Goal: Find specific page/section: Find specific page/section

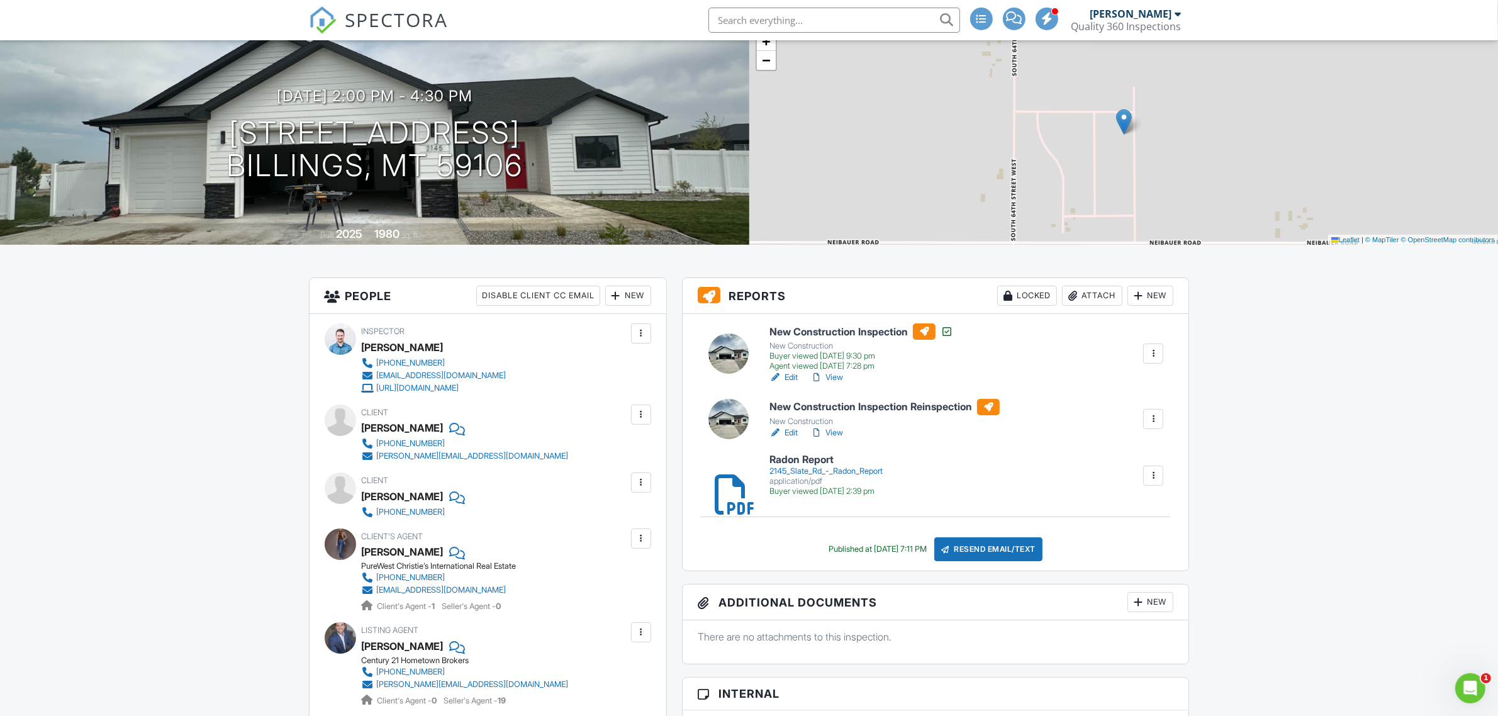
click at [824, 32] on input "text" at bounding box center [834, 20] width 252 height 25
type input "9616 Shep"
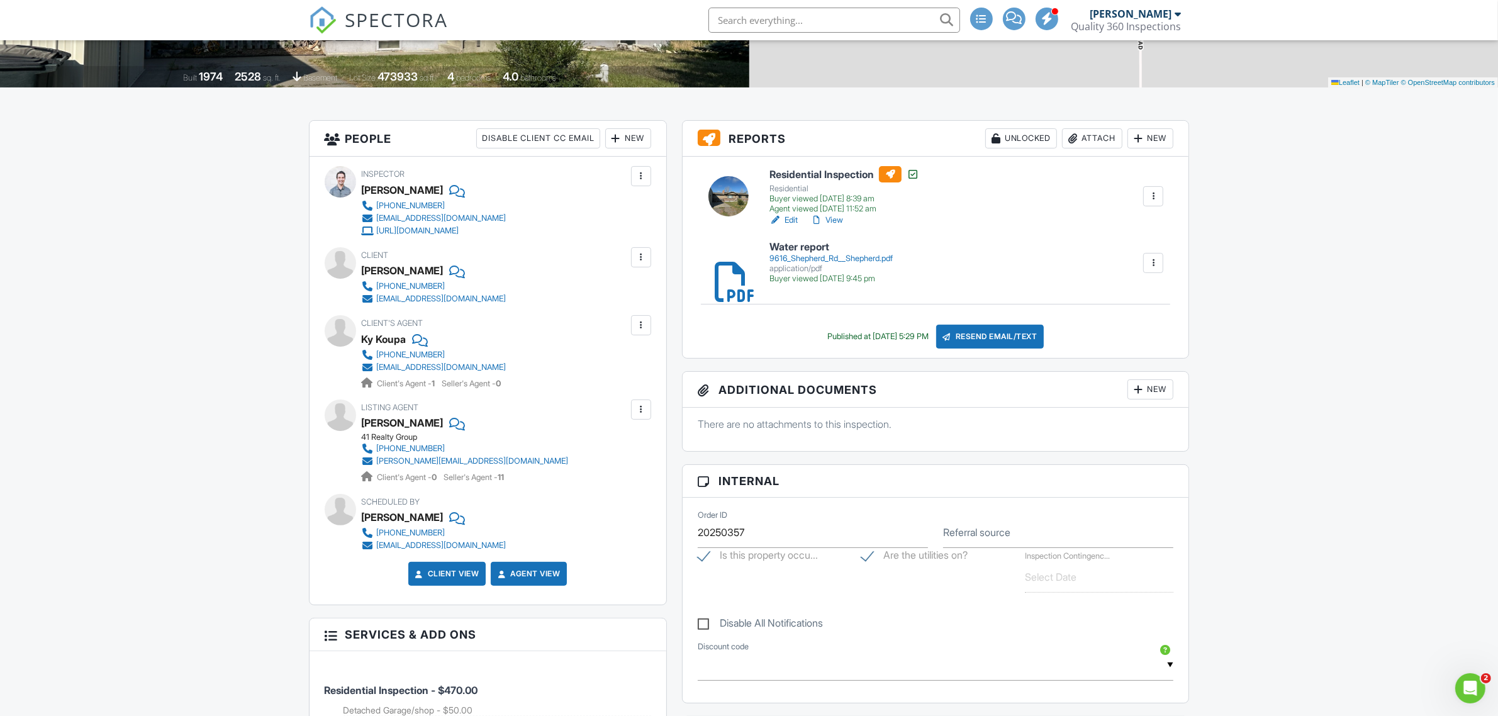
scroll to position [236, 0]
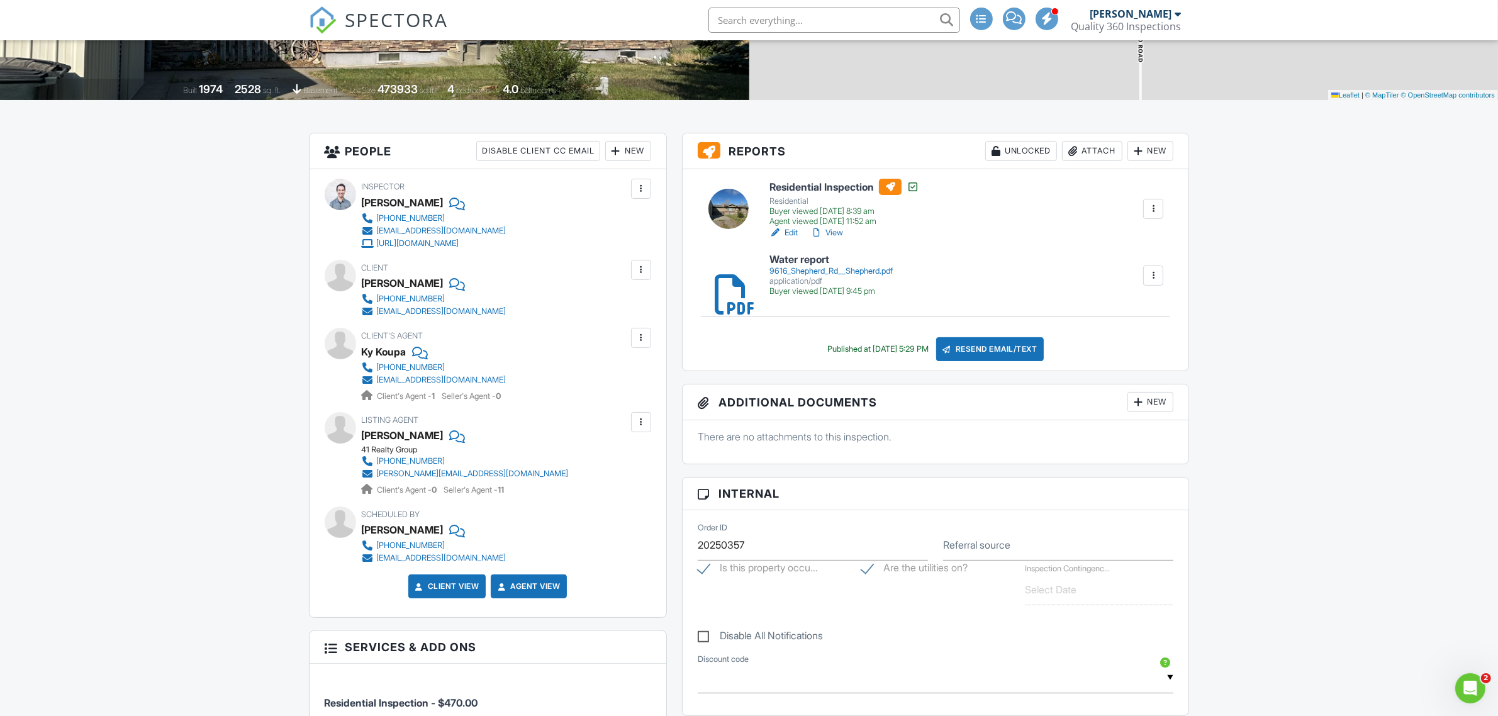
click at [811, 265] on h6 "Water report" at bounding box center [830, 259] width 123 height 11
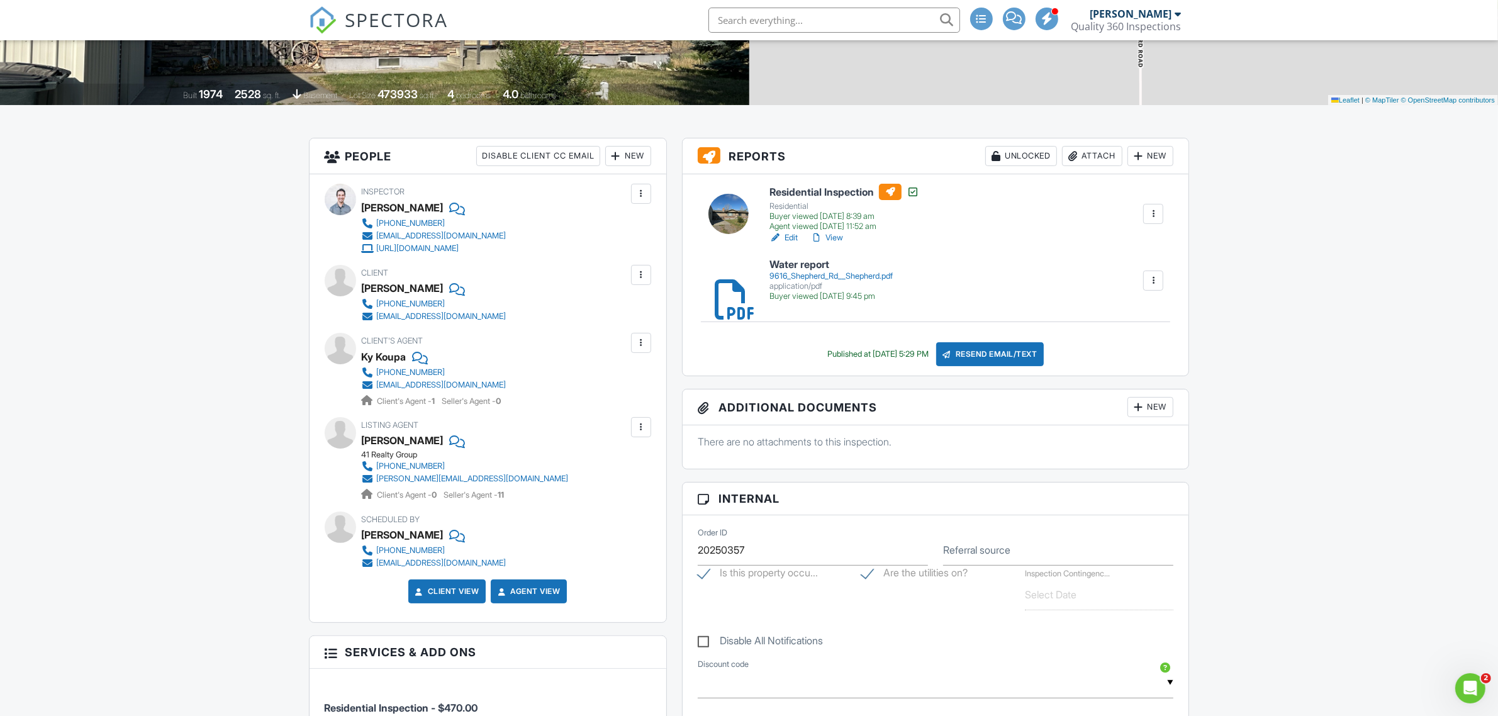
scroll to position [0, 0]
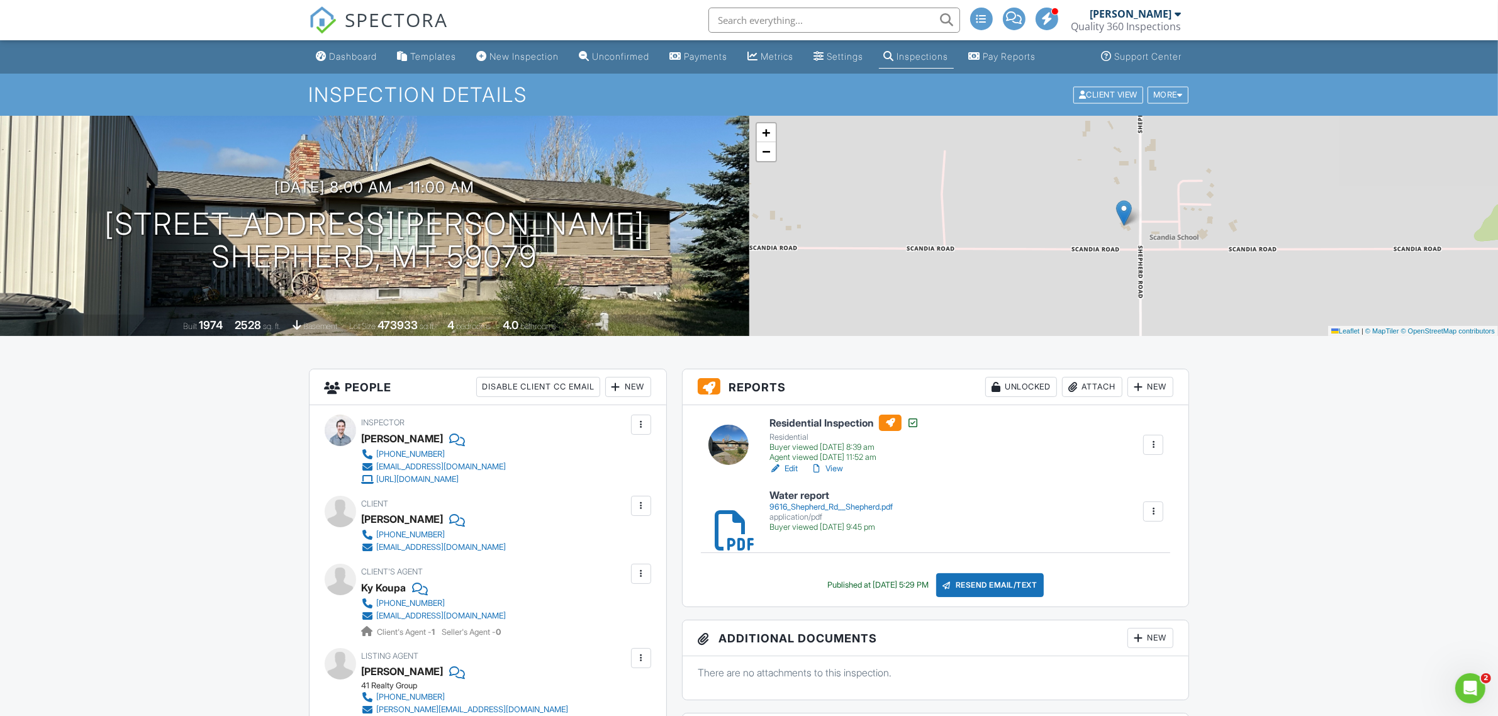
click at [798, 16] on input "text" at bounding box center [834, 20] width 252 height 25
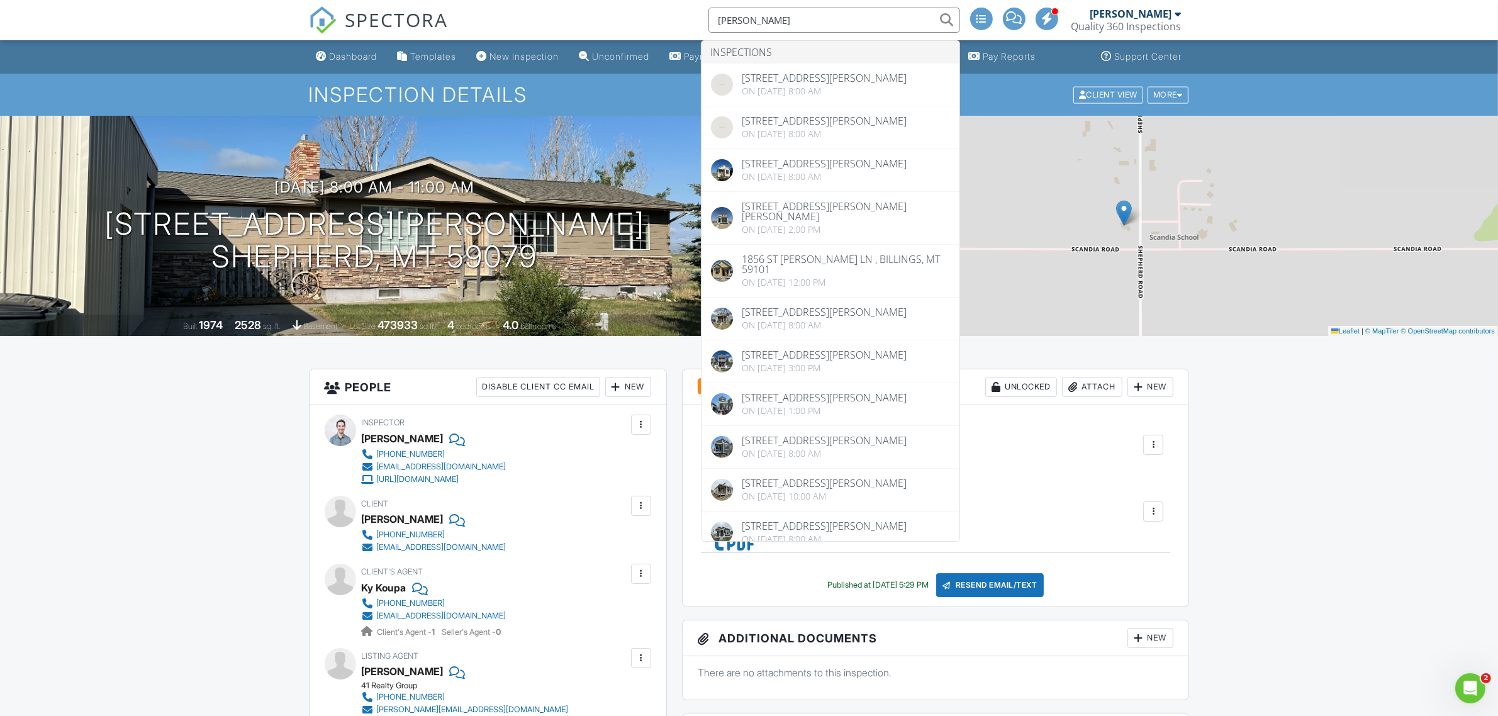
type input "mccall"
click at [1176, 17] on div at bounding box center [1178, 14] width 6 height 10
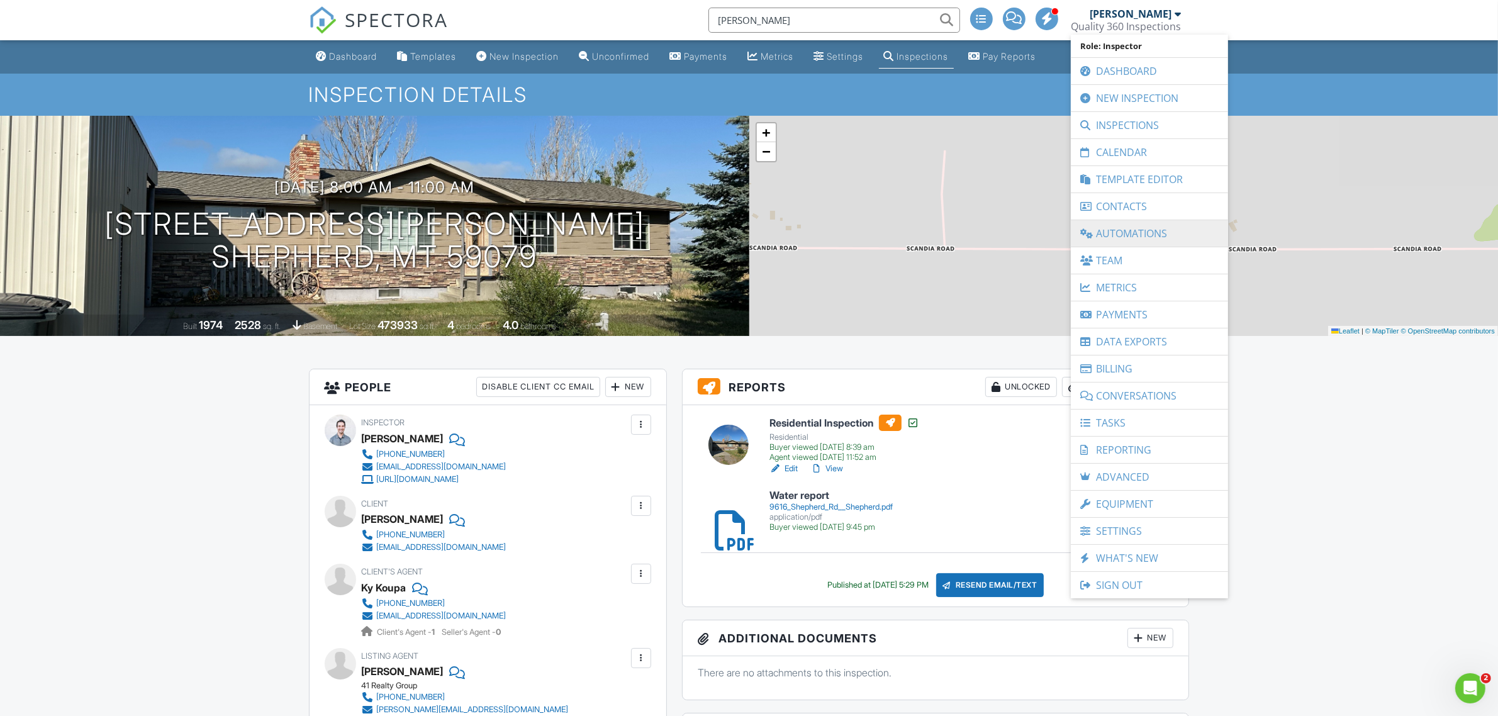
click at [1130, 237] on link "Automations" at bounding box center [1149, 233] width 145 height 26
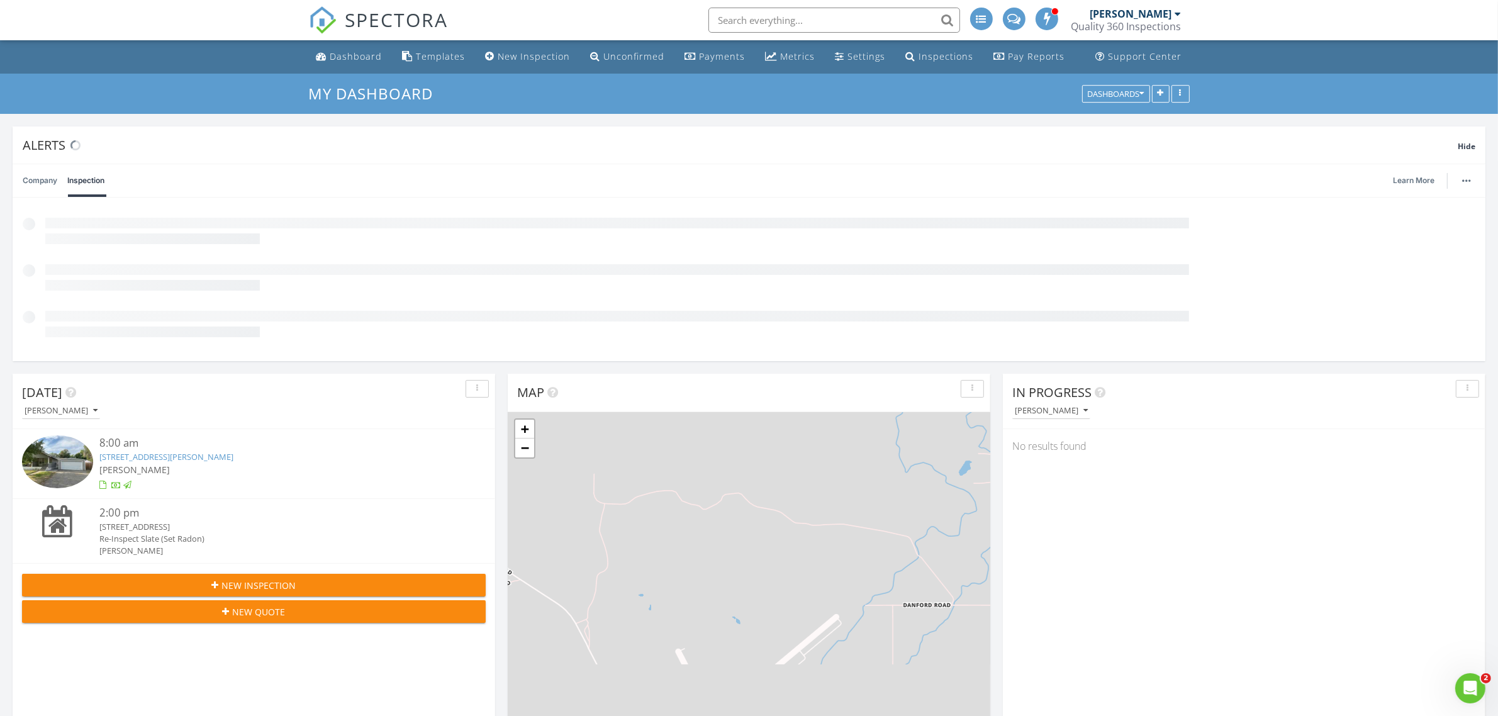
click at [755, 17] on input "text" at bounding box center [834, 20] width 252 height 25
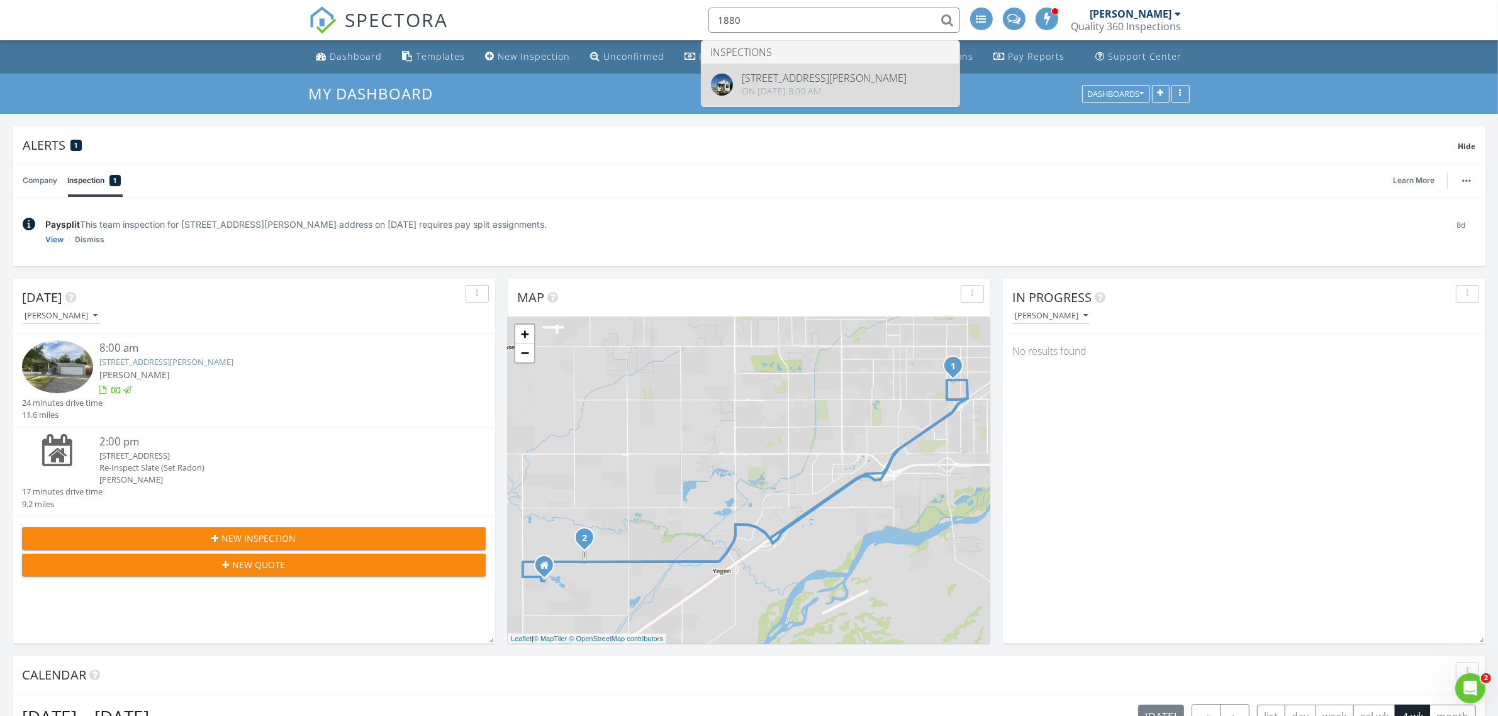
type input "1880"
